Goal: Task Accomplishment & Management: Complete application form

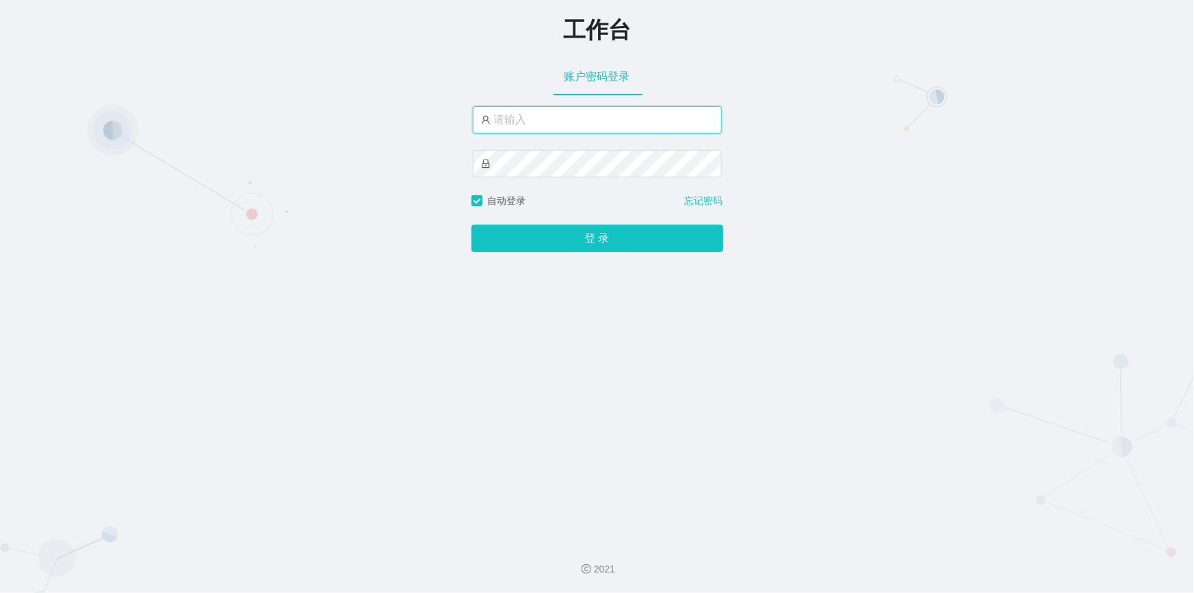
click at [560, 125] on input "text" at bounding box center [597, 119] width 249 height 27
